Goal: Task Accomplishment & Management: Manage account settings

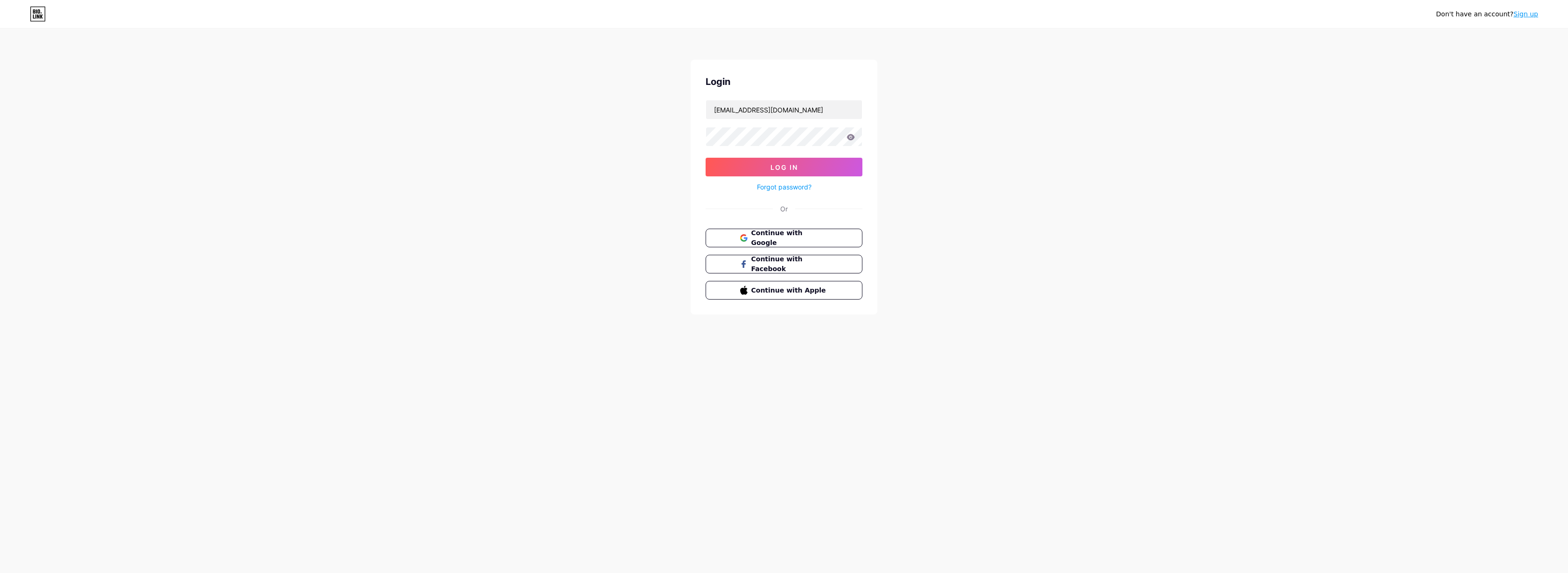
type input "[EMAIL_ADDRESS][DOMAIN_NAME]"
click at [784, 167] on button "Log In" at bounding box center [784, 167] width 157 height 19
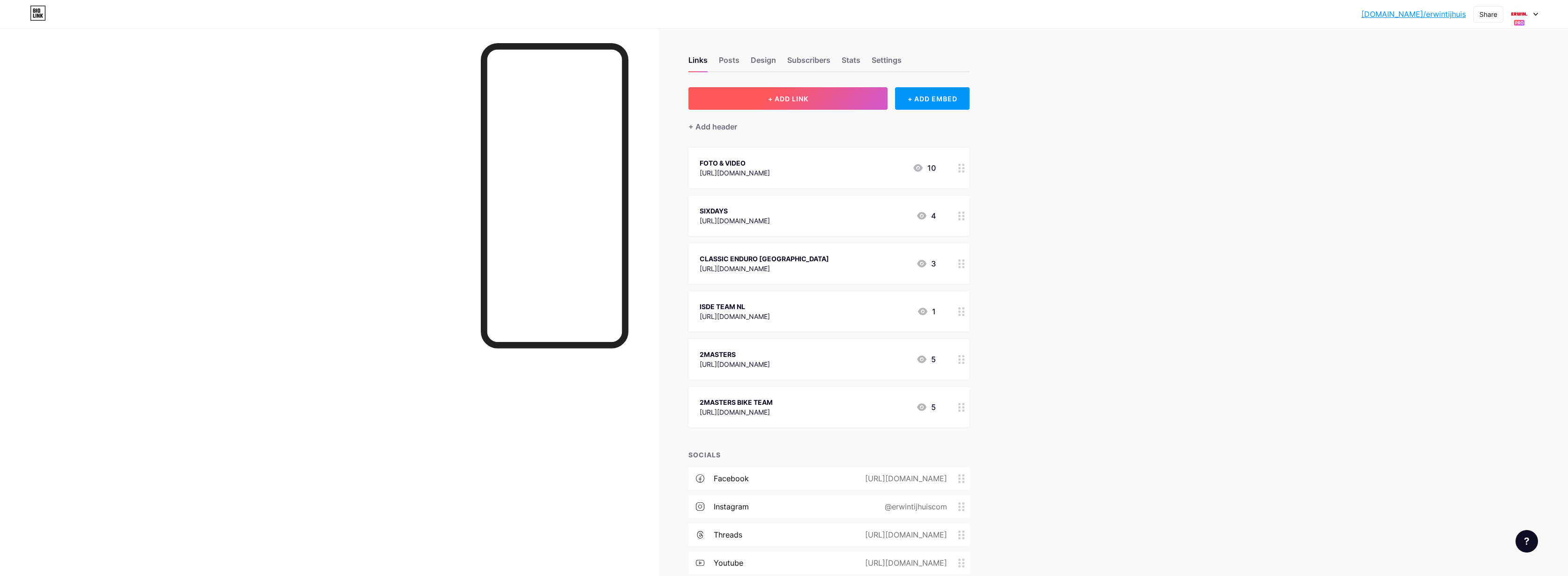
click at [765, 94] on button "+ ADD LINK" at bounding box center [788, 98] width 199 height 23
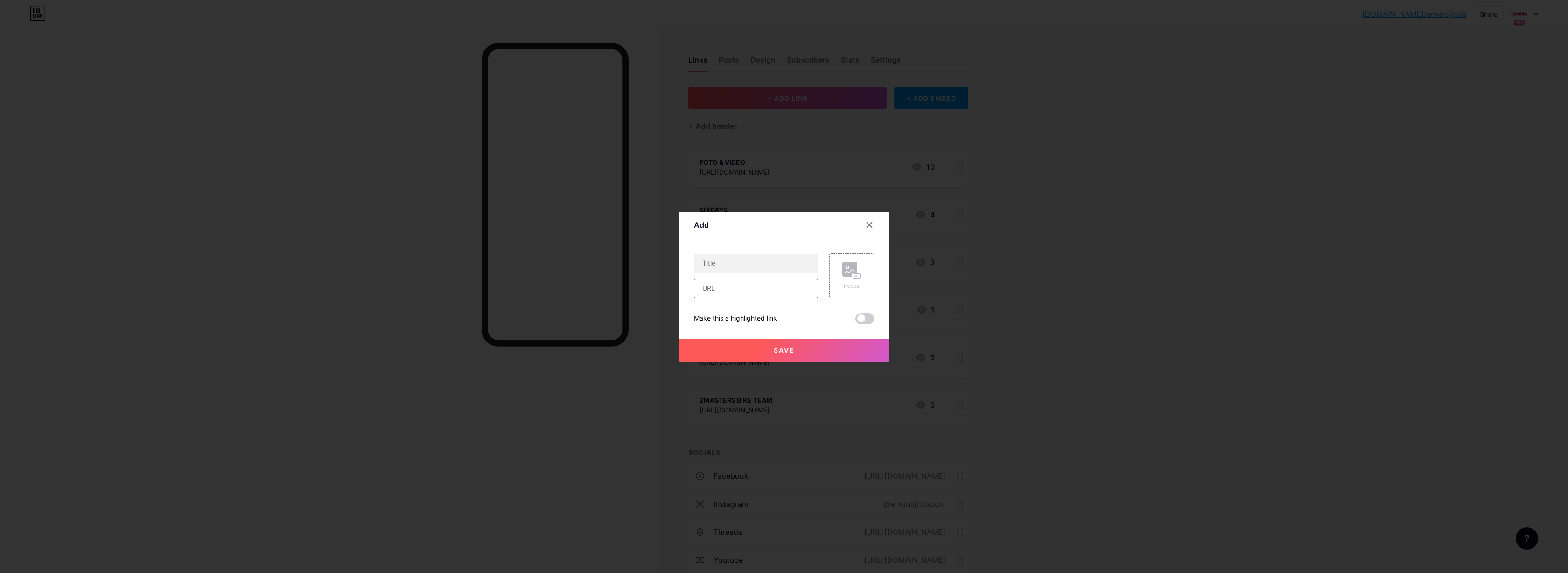
click at [713, 287] on input "text" at bounding box center [755, 288] width 123 height 19
paste input "[URL][DOMAIN_NAME]"
type input "[URL][DOMAIN_NAME]"
click at [767, 255] on input "text" at bounding box center [755, 263] width 123 height 19
type input "QR Code Link"
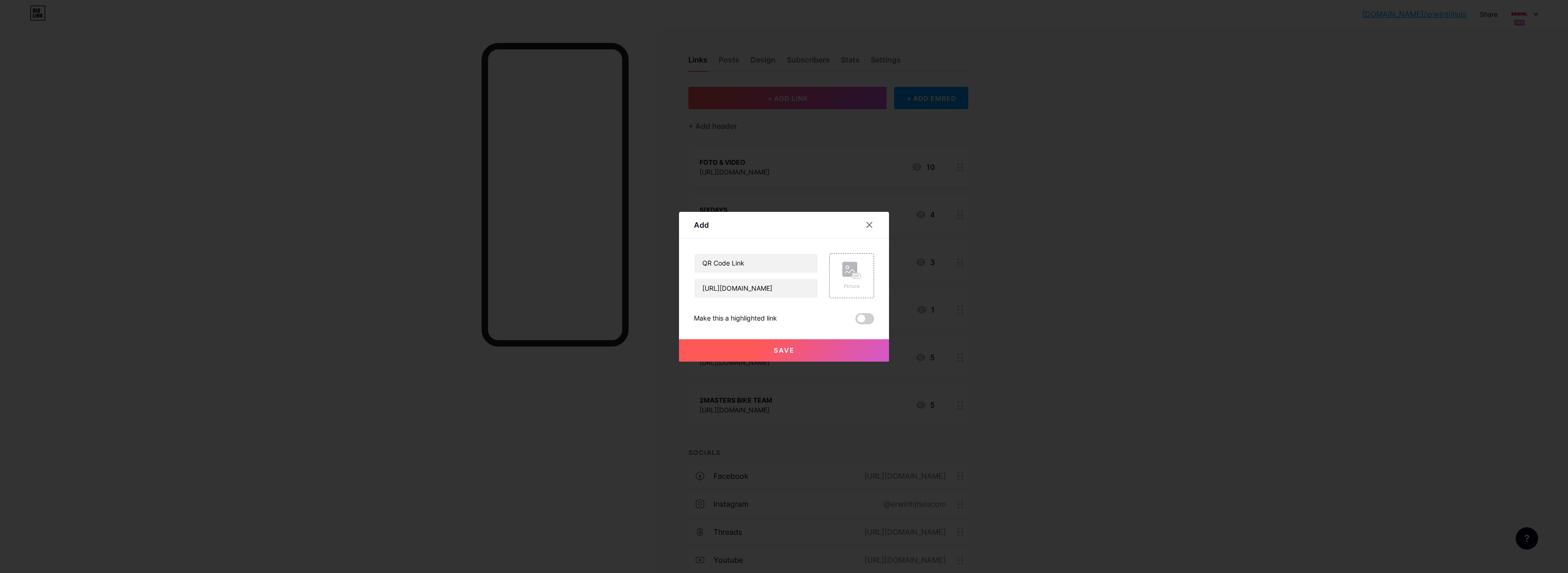
click at [788, 348] on span "Save" at bounding box center [783, 349] width 21 height 8
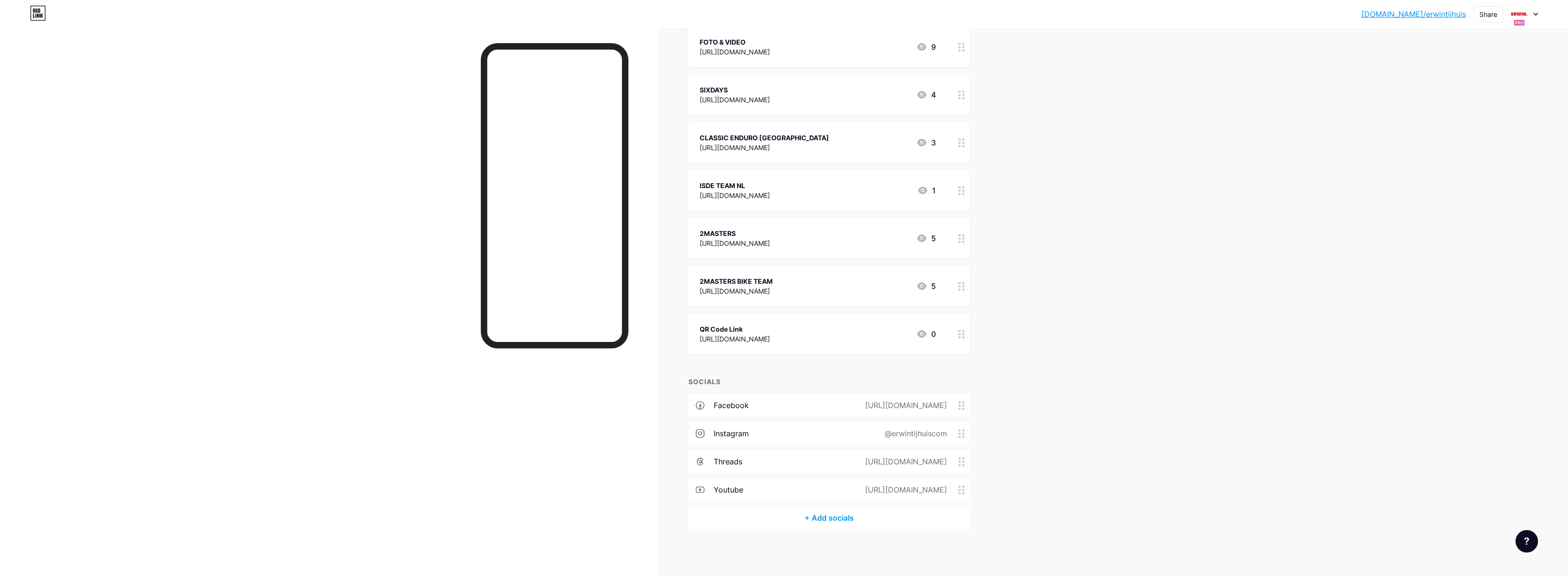
scroll to position [121, 0]
click at [1536, 14] on icon at bounding box center [1536, 14] width 4 height 3
click at [1443, 199] on li "Logout" at bounding box center [1480, 200] width 116 height 25
